Goal: Transaction & Acquisition: Purchase product/service

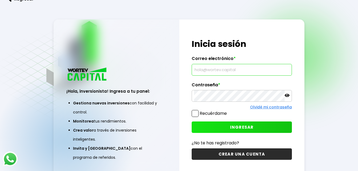
click at [224, 67] on input "text" at bounding box center [241, 69] width 95 height 11
type input "[PERSON_NAME][EMAIL_ADDRESS][DOMAIN_NAME]"
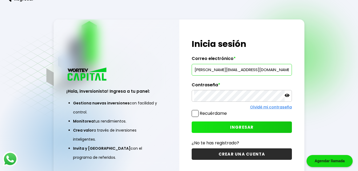
click at [222, 126] on button "INGRESAR" at bounding box center [241, 126] width 100 height 11
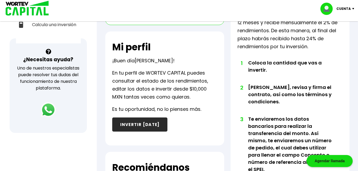
scroll to position [170, 0]
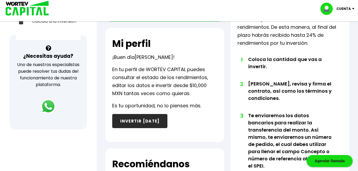
click at [149, 126] on button "INVERTIR [DATE]" at bounding box center [139, 121] width 55 height 14
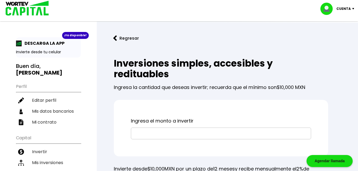
click at [152, 133] on input "text" at bounding box center [220, 133] width 175 height 11
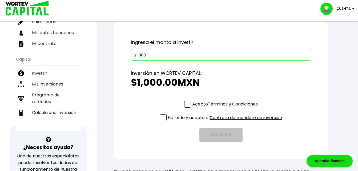
scroll to position [82, 0]
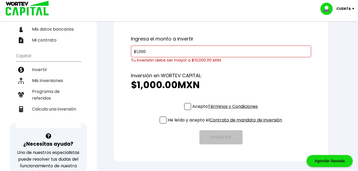
click at [186, 101] on div "Ingresa el monto a invertir $1,000 Tu inversión debe ser mayor a $10,000.00 MXN…" at bounding box center [221, 89] width 214 height 143
click at [189, 108] on span at bounding box center [187, 106] width 7 height 7
click at [226, 110] on input "Acepto Términos y Condiciones" at bounding box center [226, 110] width 0 height 0
click at [164, 120] on span at bounding box center [162, 120] width 7 height 7
click at [226, 124] on input "He leído y acepto el Contrato de mandato de inversión" at bounding box center [226, 124] width 0 height 0
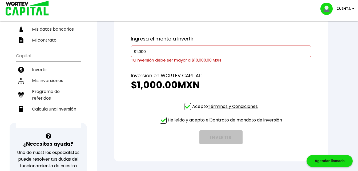
click at [188, 108] on span at bounding box center [187, 106] width 7 height 7
click at [226, 110] on input "Acepto Términos y Condiciones" at bounding box center [226, 110] width 0 height 0
click at [162, 117] on span at bounding box center [162, 120] width 7 height 7
click at [226, 124] on input "He leído y acepto el Contrato de mandato de inversión" at bounding box center [226, 124] width 0 height 0
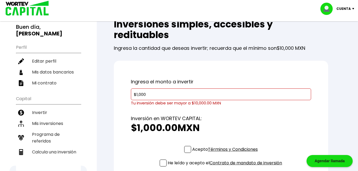
scroll to position [0, 0]
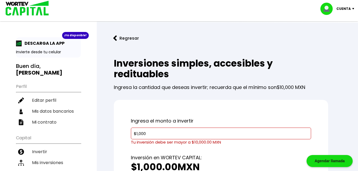
click at [151, 134] on input "$1,000" at bounding box center [220, 133] width 175 height 11
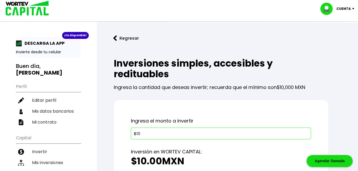
type input "$1"
